Goal: Obtain resource: Download file/media

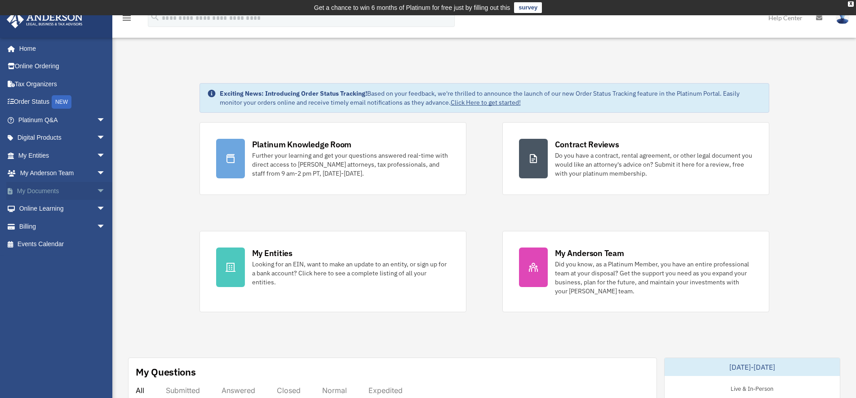
click at [63, 190] on link "My Documents arrow_drop_down" at bounding box center [62, 191] width 113 height 18
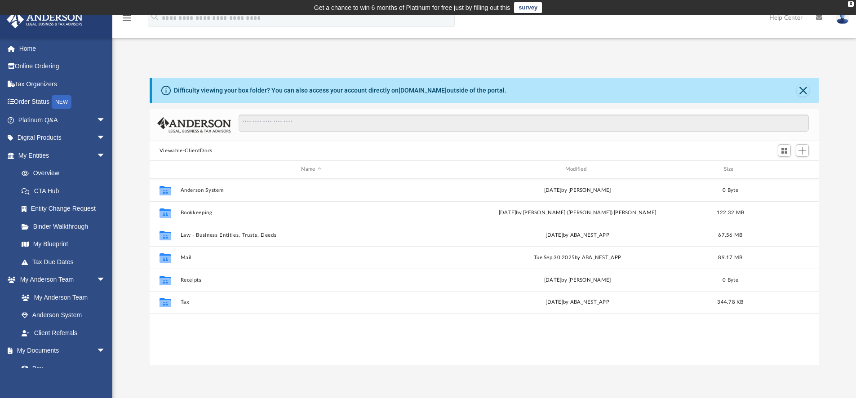
scroll to position [198, 663]
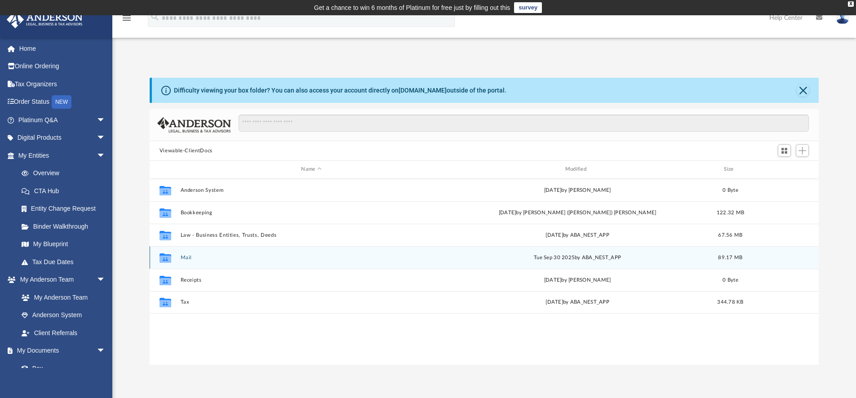
click at [190, 257] on button "Mail" at bounding box center [311, 258] width 262 height 6
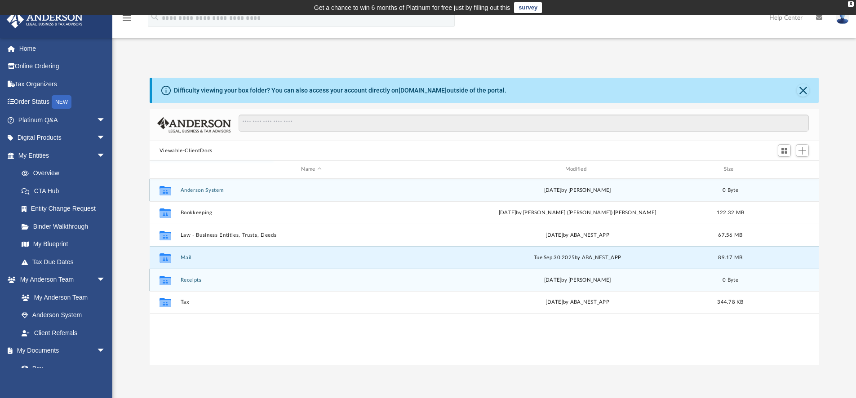
scroll to position [170, 663]
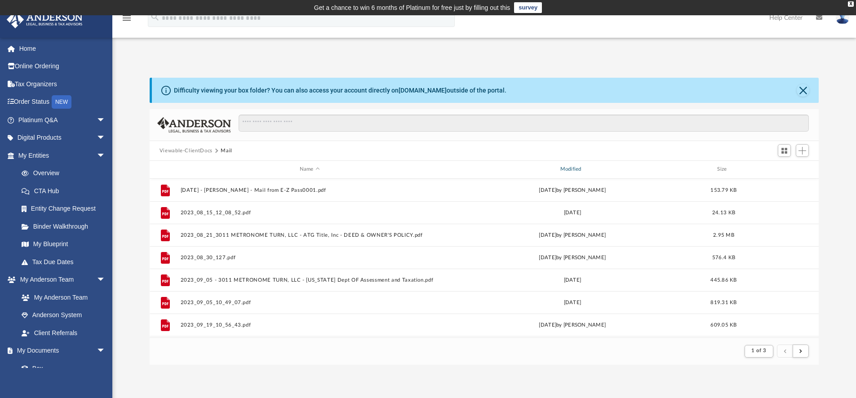
click at [571, 169] on div "Modified" at bounding box center [572, 169] width 259 height 8
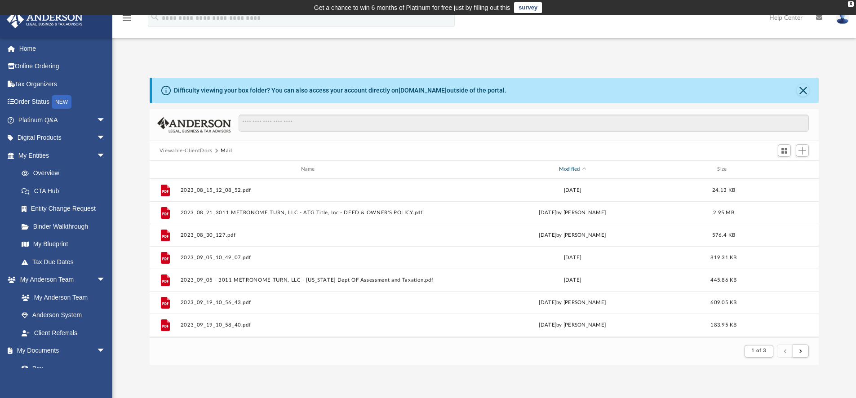
click at [569, 171] on div "Modified" at bounding box center [572, 169] width 259 height 8
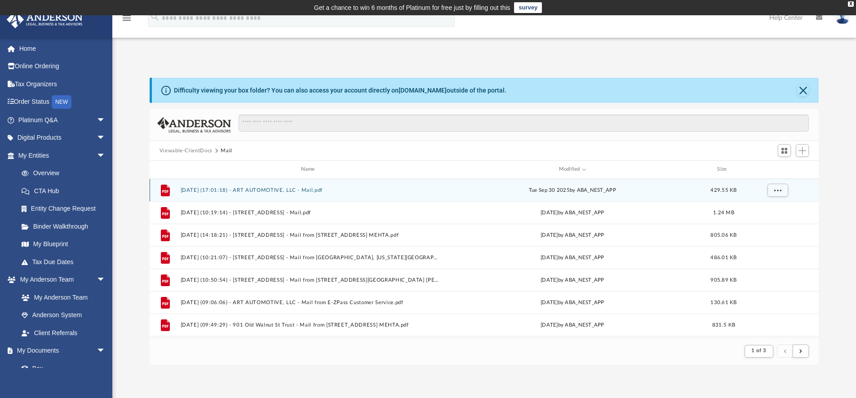
click at [249, 187] on button "[DATE] (17:01:18) - ART AUTOMOTIVE, LLC - Mail.pdf" at bounding box center [309, 190] width 259 height 6
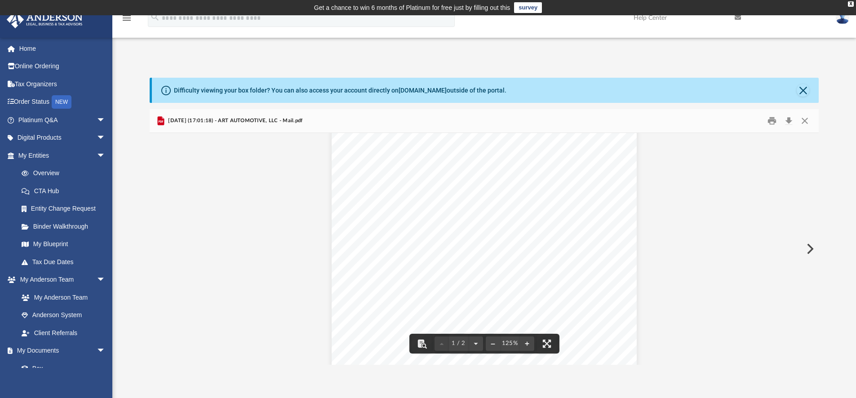
scroll to position [206, 0]
click at [790, 122] on button "Download" at bounding box center [789, 121] width 16 height 14
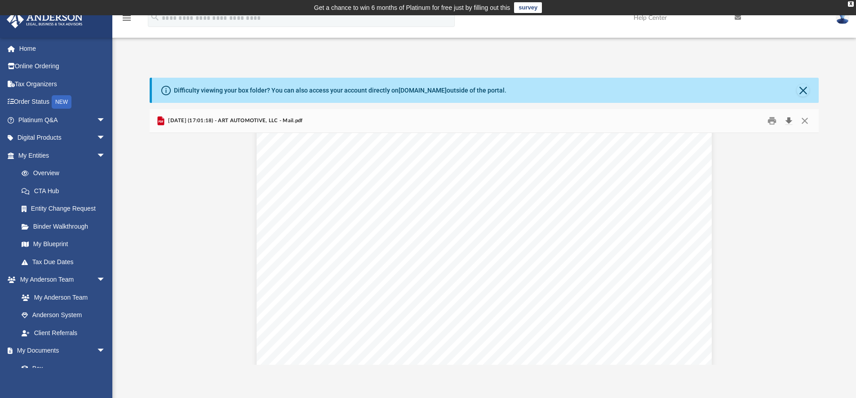
scroll to position [778, 0]
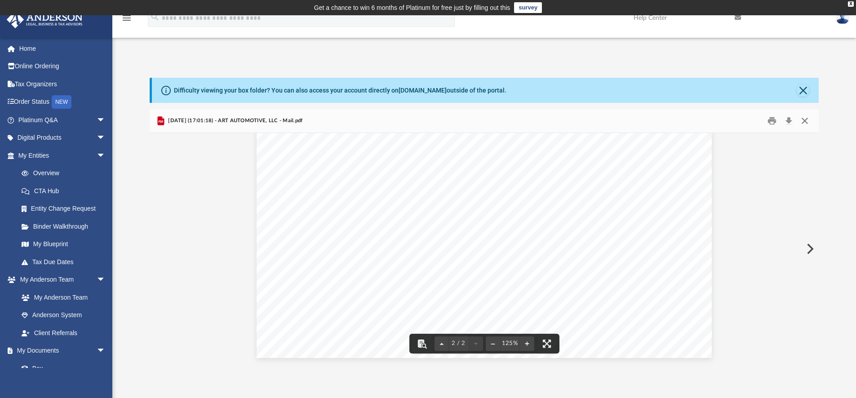
click at [805, 117] on button "Close" at bounding box center [805, 121] width 16 height 14
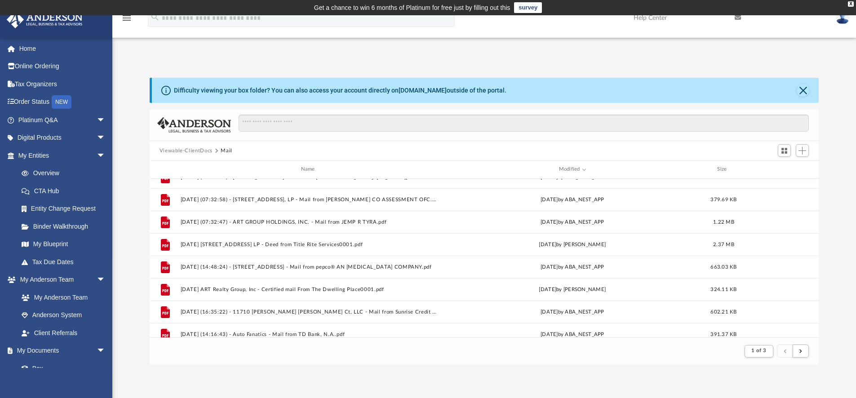
scroll to position [730, 0]
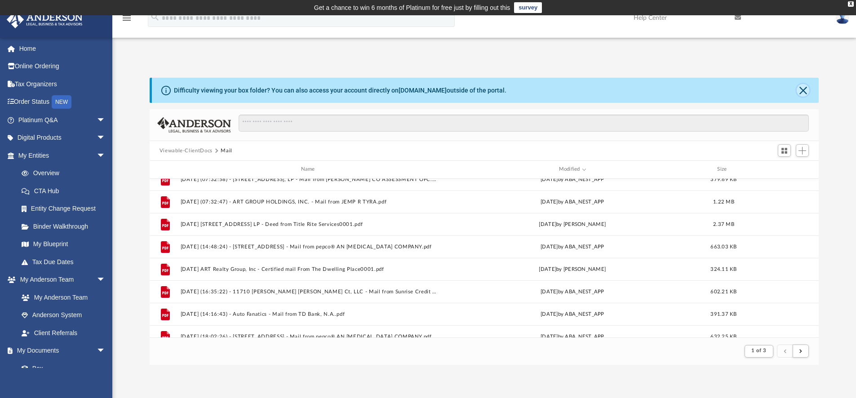
click at [807, 91] on button "Close" at bounding box center [803, 90] width 13 height 13
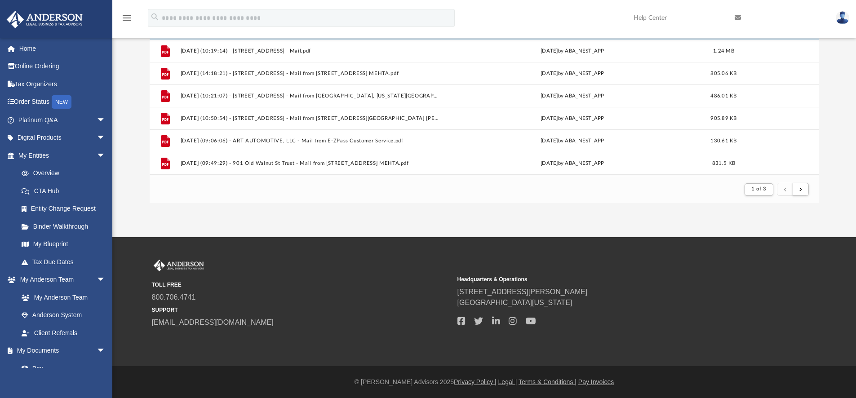
scroll to position [0, 0]
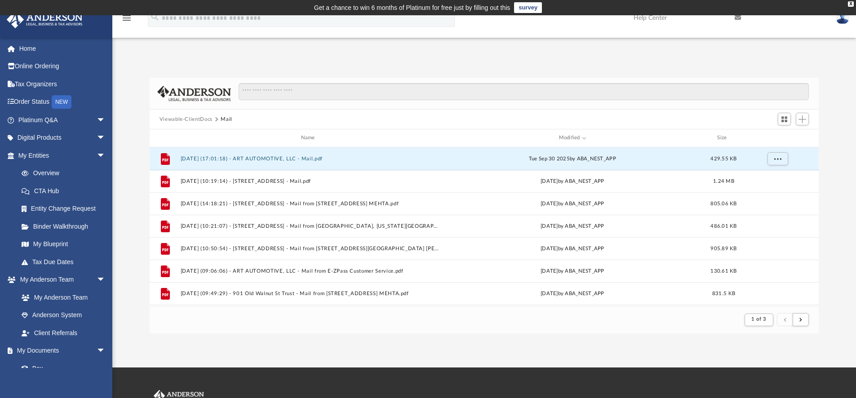
click at [197, 120] on button "Viewable-ClientDocs" at bounding box center [186, 120] width 53 height 8
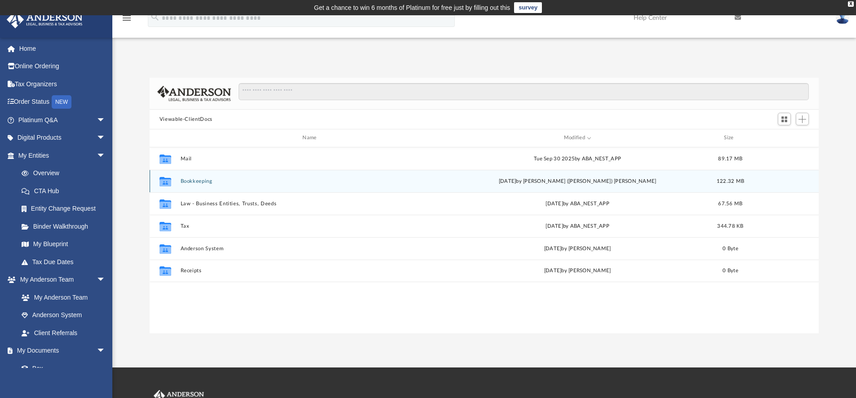
click at [197, 183] on button "Bookkeeping" at bounding box center [311, 181] width 262 height 6
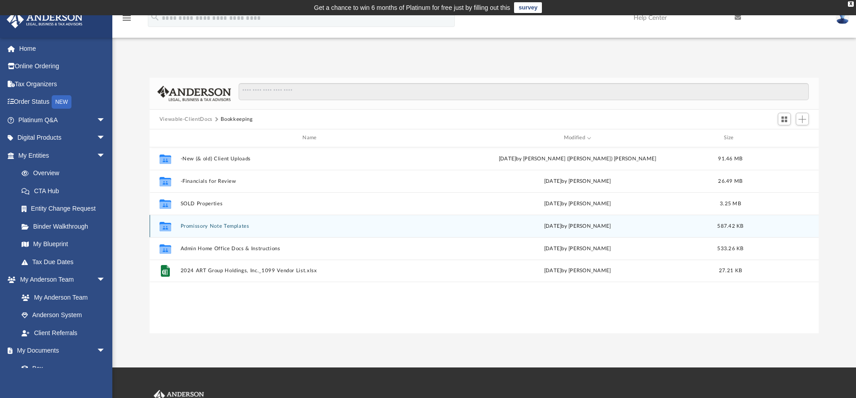
click at [227, 228] on button "Promissory Note Templates" at bounding box center [311, 226] width 262 height 6
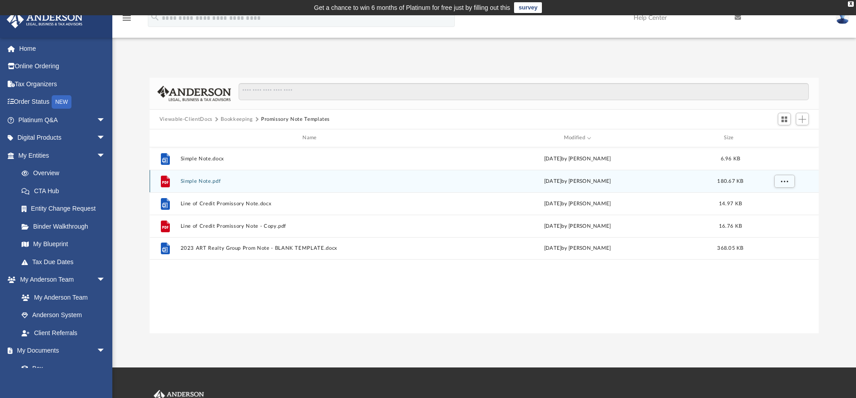
click at [211, 184] on button "Simple Note.pdf" at bounding box center [311, 181] width 262 height 6
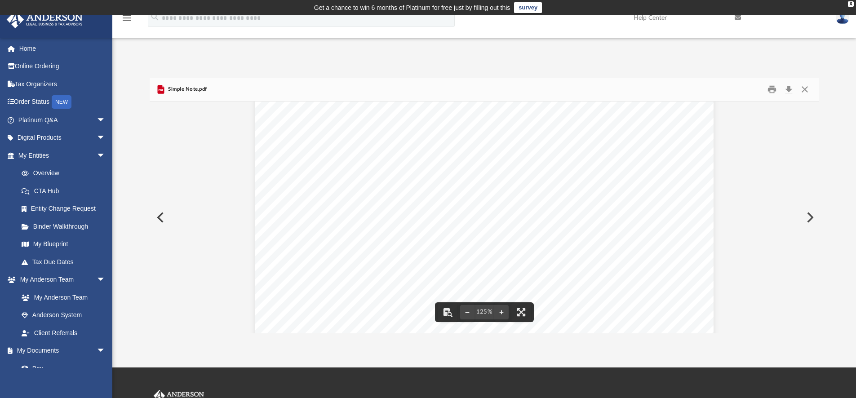
scroll to position [0, 0]
click at [802, 91] on button "Close" at bounding box center [805, 90] width 16 height 14
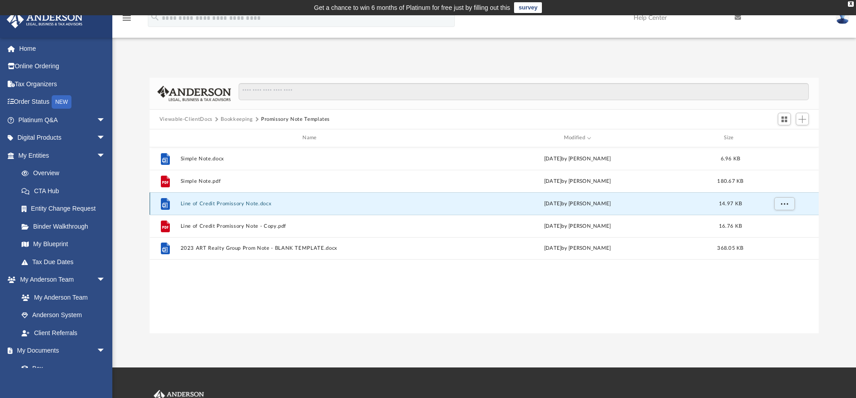
click at [240, 205] on button "Line of Credit Promissory Note.docx" at bounding box center [311, 204] width 262 height 6
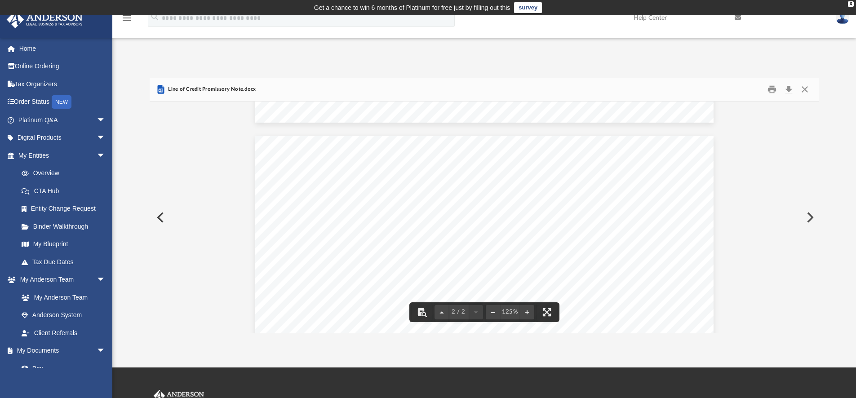
scroll to position [771, 0]
click at [808, 92] on button "Close" at bounding box center [805, 90] width 16 height 14
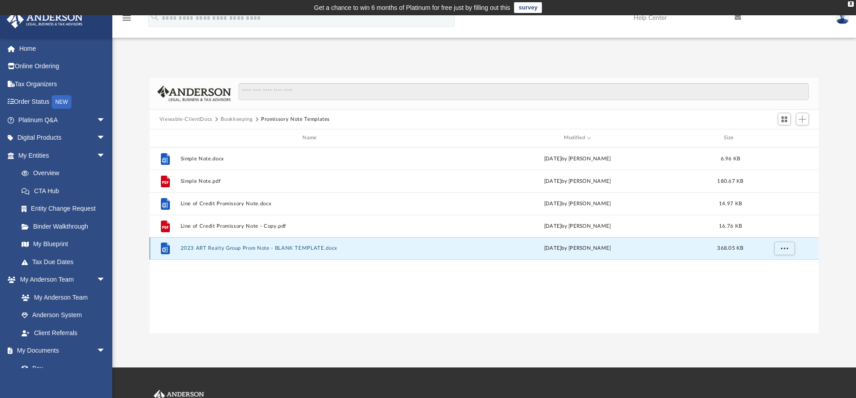
click at [248, 250] on button "2023 ART Realty Group Prom Note - BLANK TEMPLATE.docx" at bounding box center [311, 248] width 262 height 6
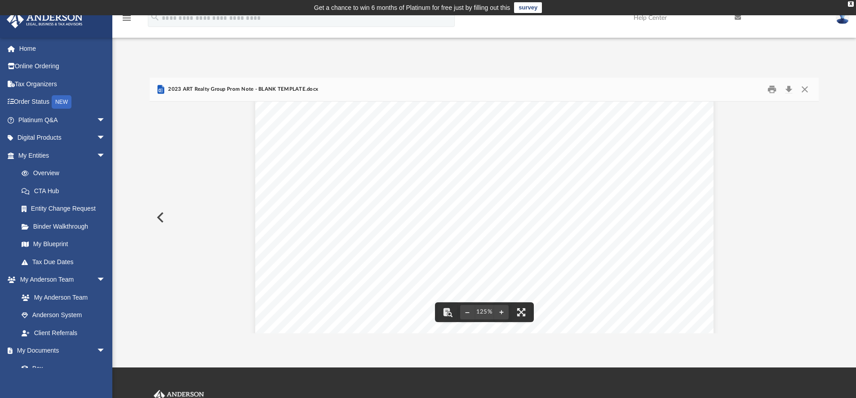
scroll to position [0, 0]
click at [807, 88] on button "Close" at bounding box center [805, 90] width 16 height 14
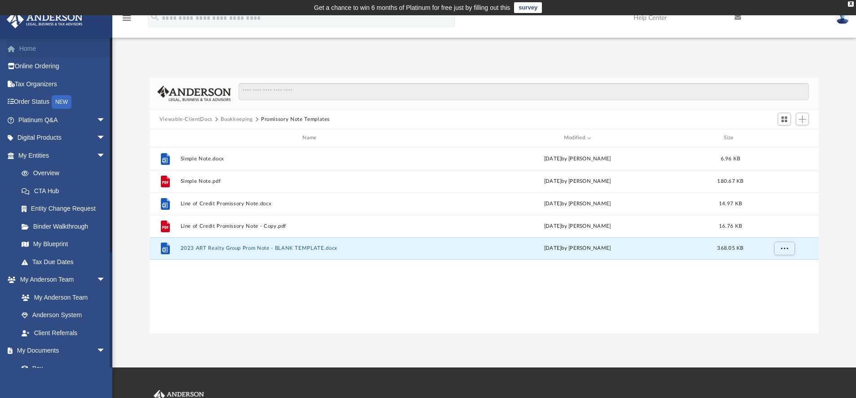
click at [49, 54] on link "Home" at bounding box center [62, 49] width 113 height 18
